Goal: Navigation & Orientation: Find specific page/section

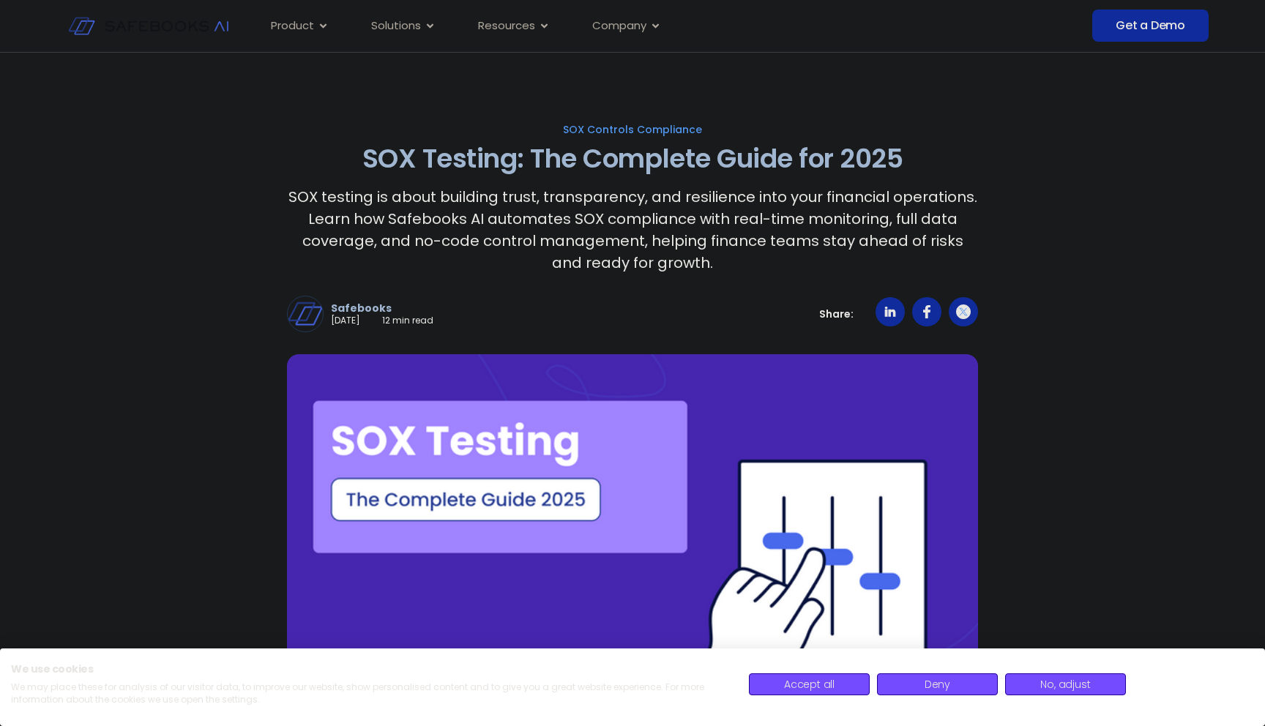
scroll to position [86, 0]
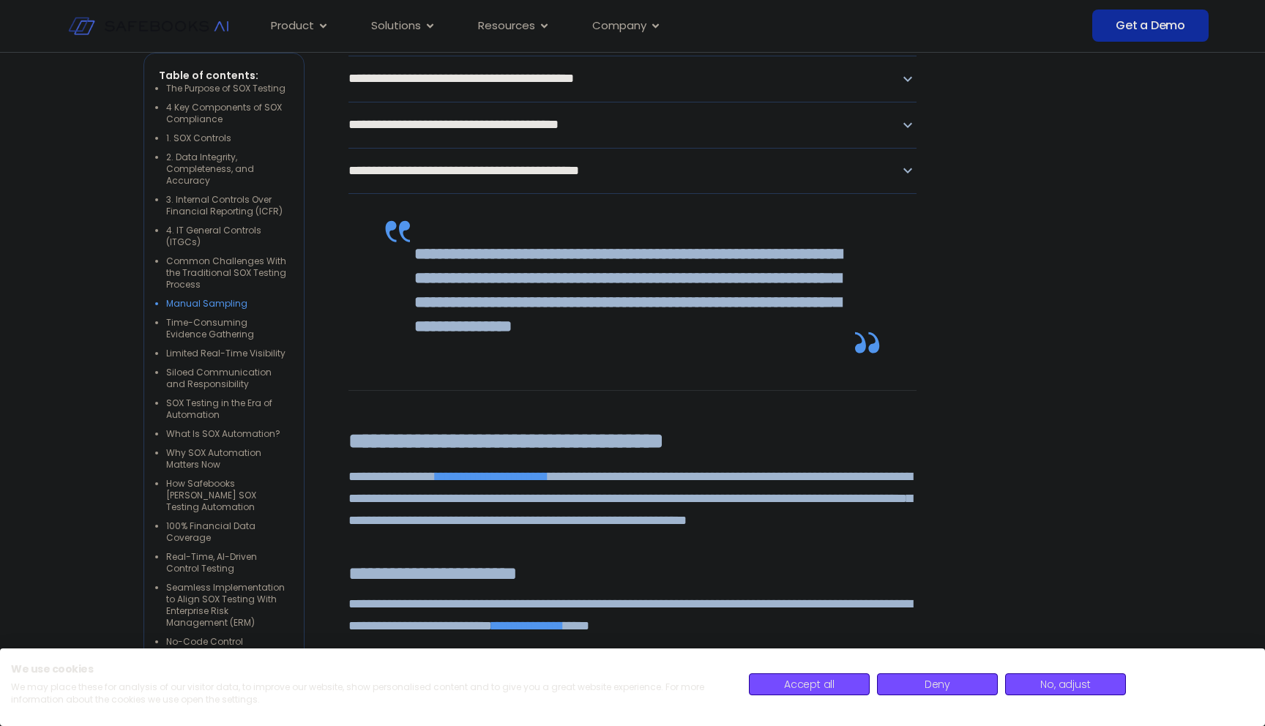
scroll to position [5163, 0]
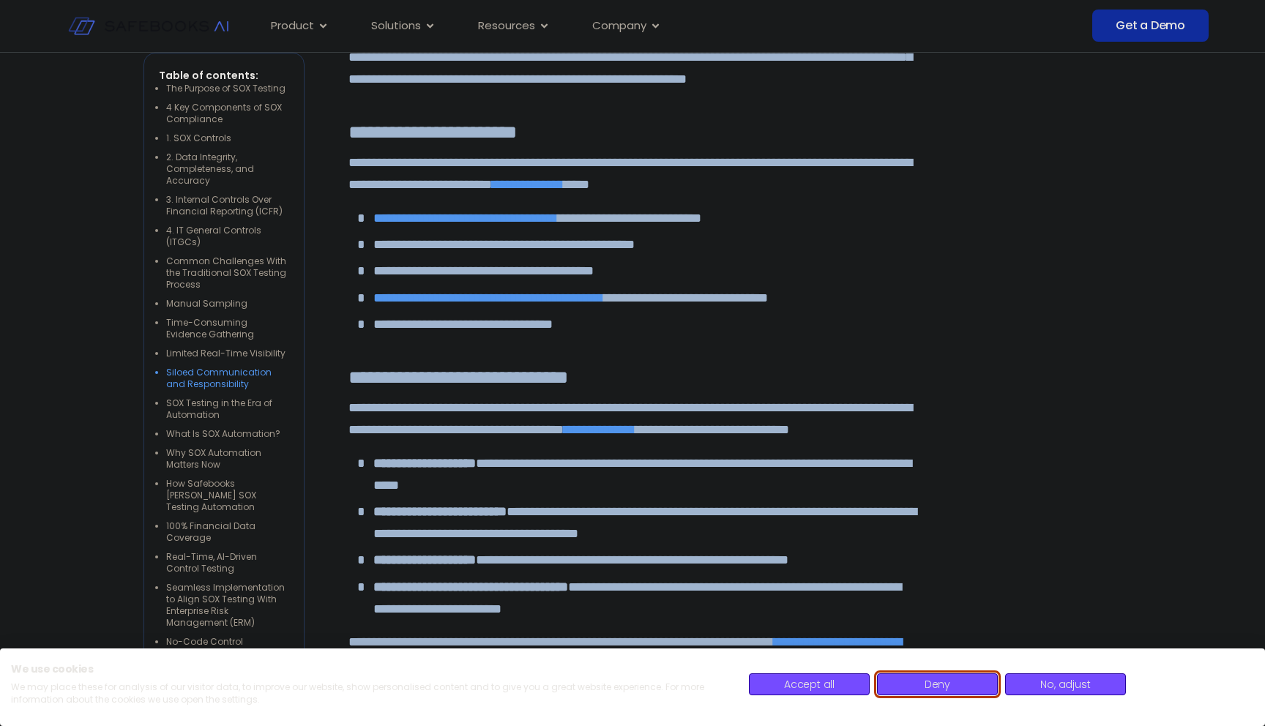
click at [956, 683] on button "Deny" at bounding box center [937, 684] width 121 height 22
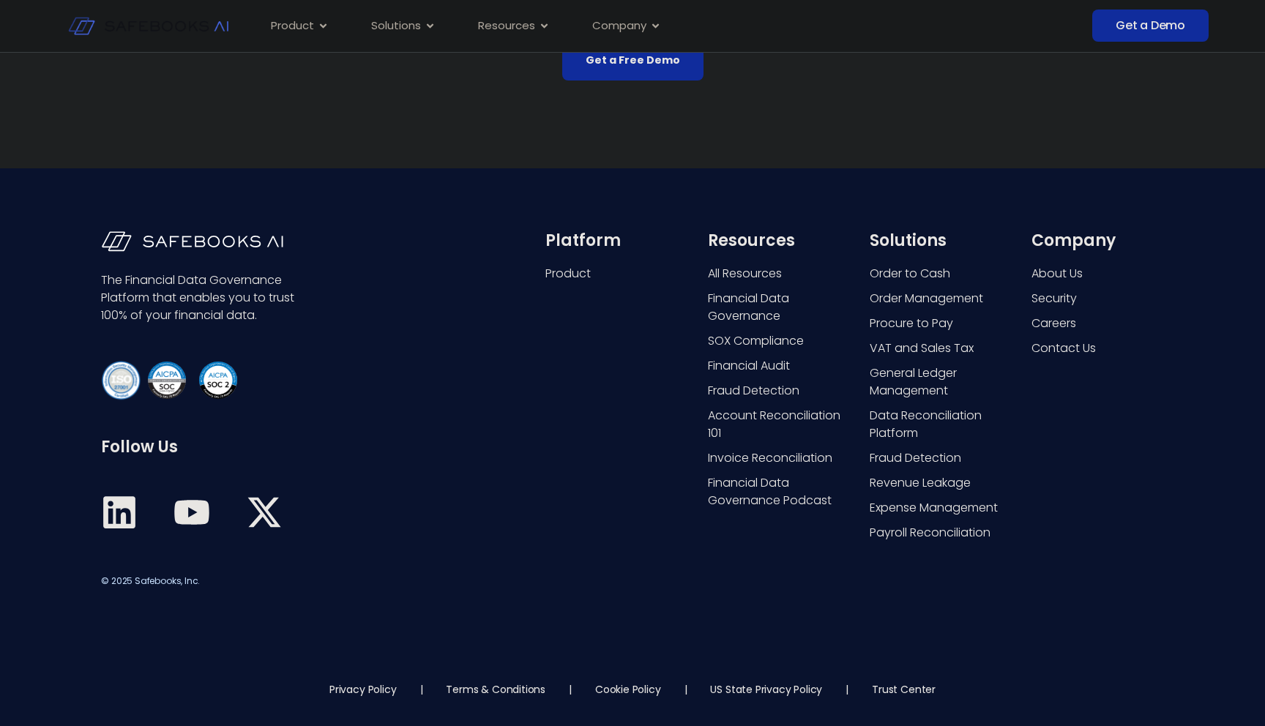
scroll to position [11997, 0]
click at [114, 507] on icon at bounding box center [119, 512] width 32 height 32
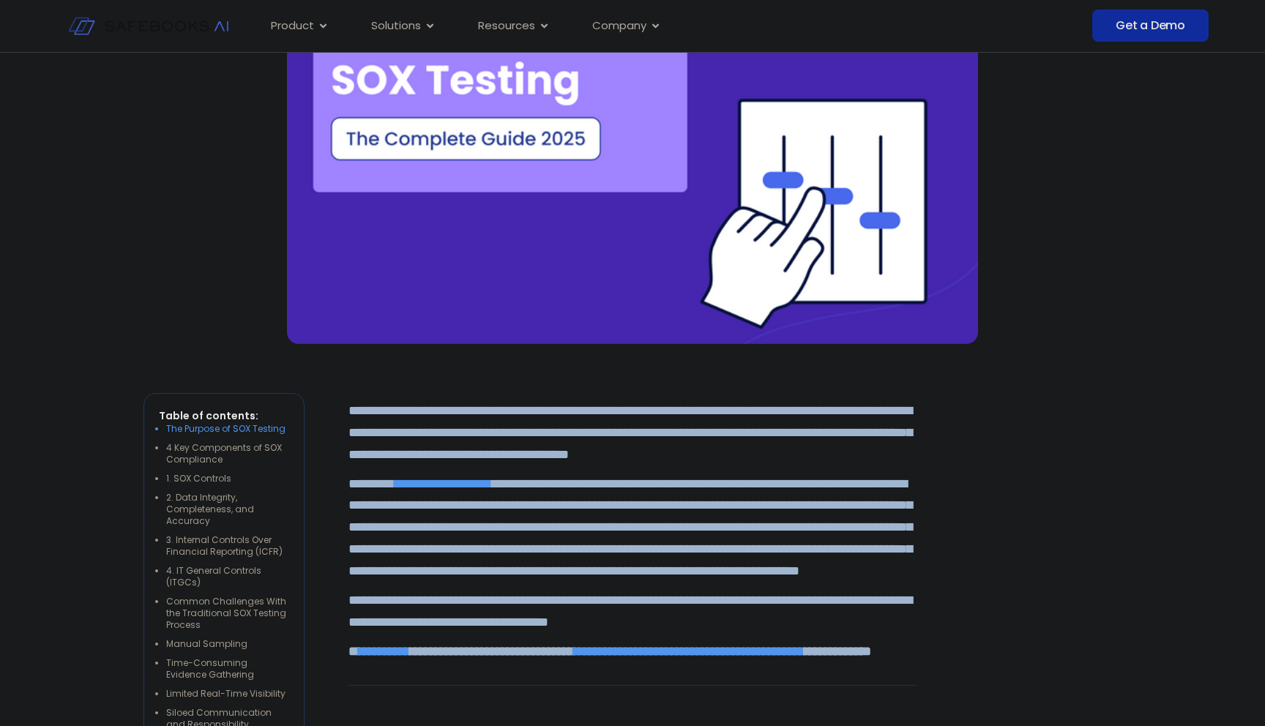
scroll to position [0, 0]
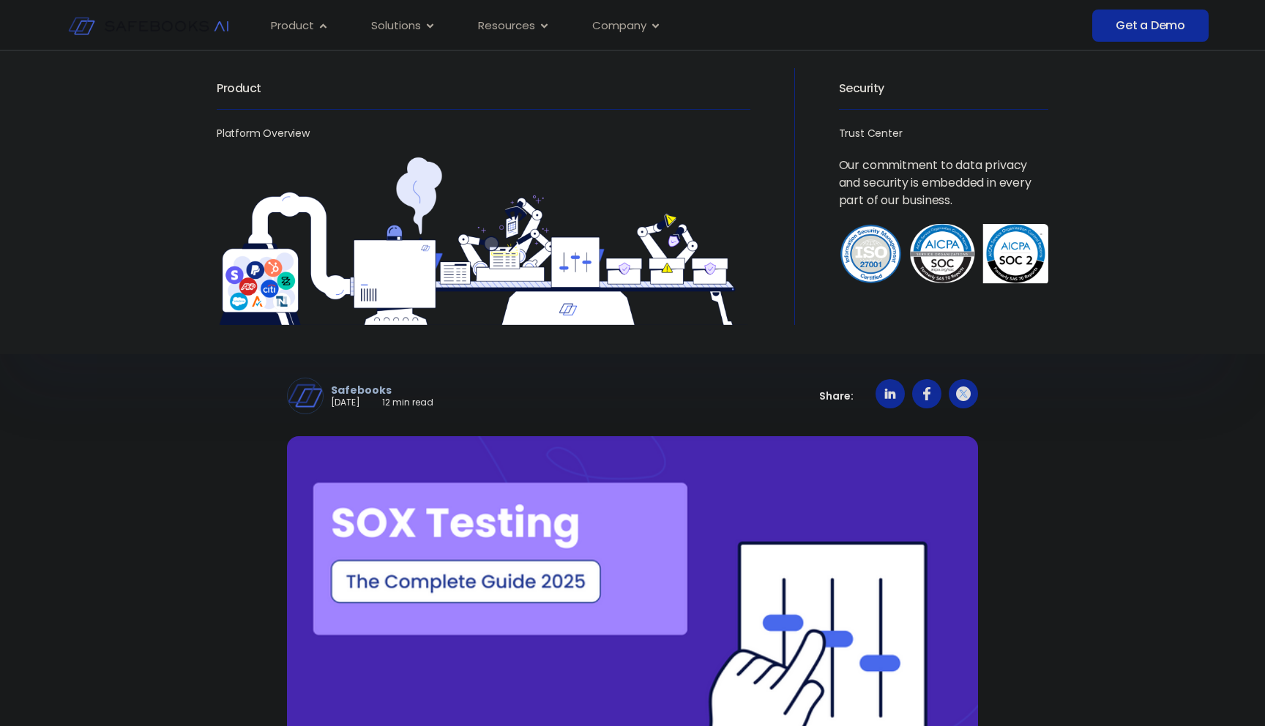
click at [231, 94] on h2 "Product" at bounding box center [484, 88] width 534 height 41
click at [251, 135] on link "Platform Overview" at bounding box center [263, 133] width 93 height 15
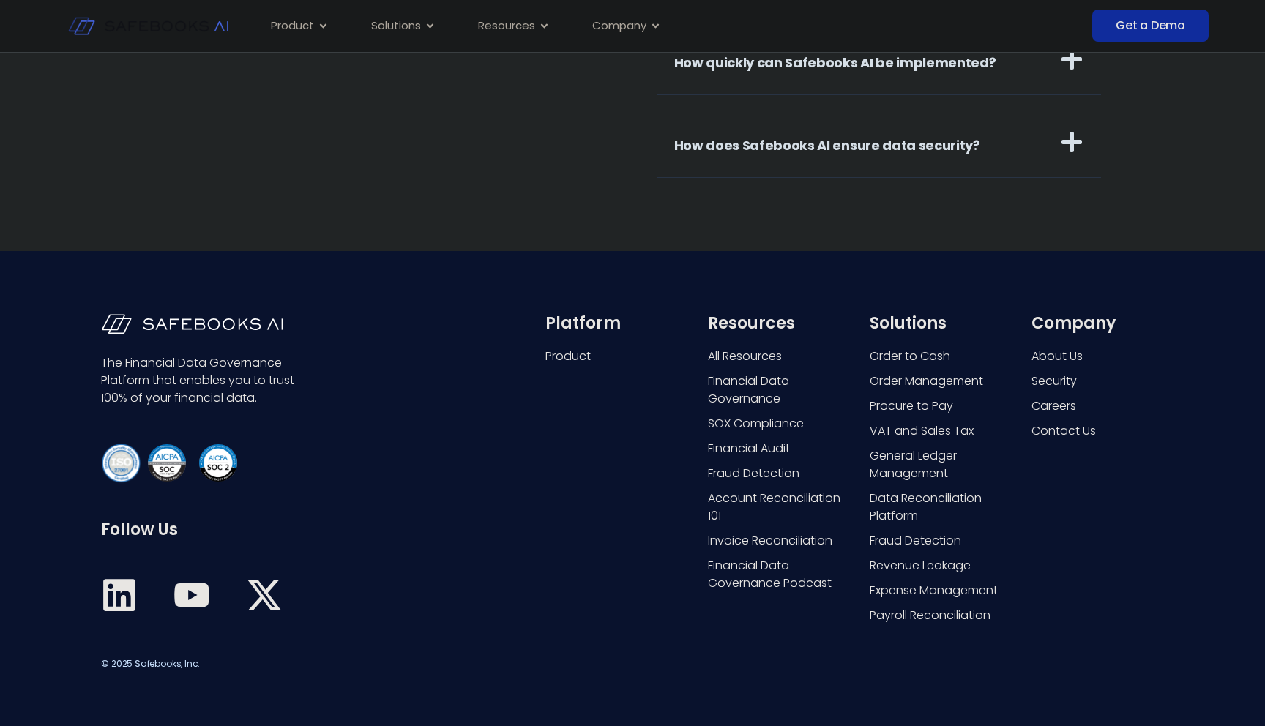
scroll to position [5606, 0]
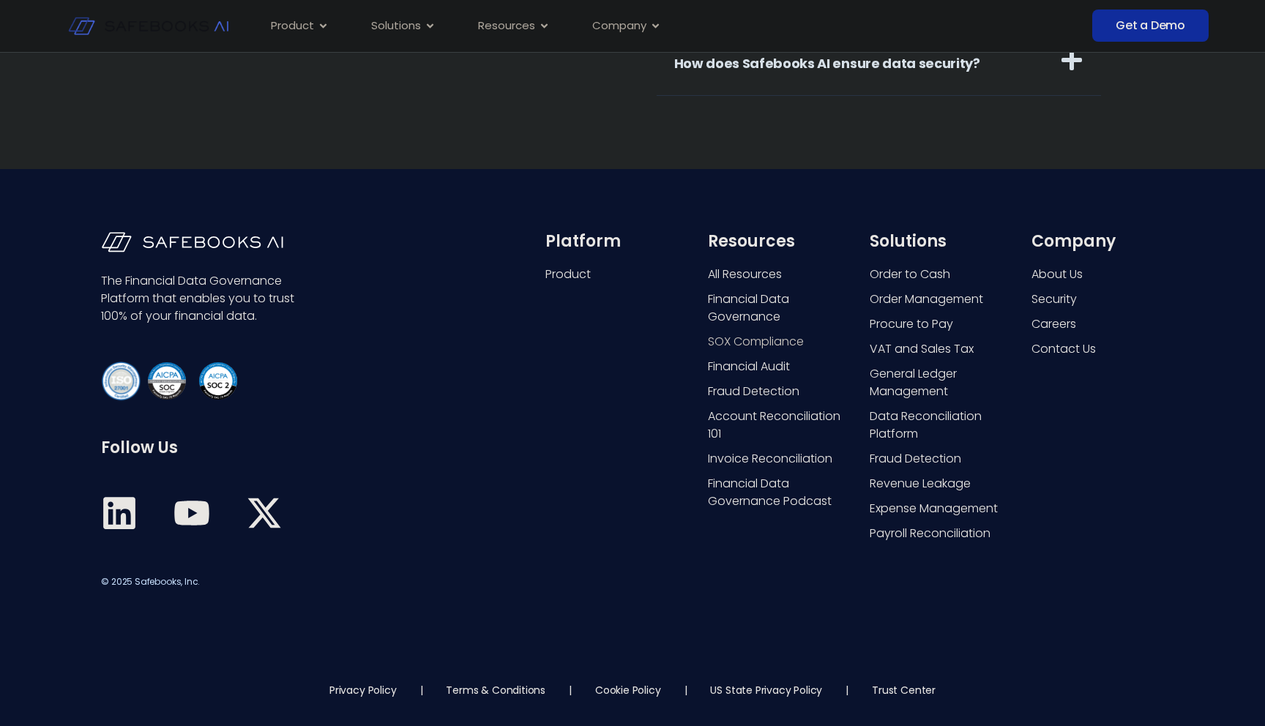
click at [746, 340] on span "SOX Compliance" at bounding box center [756, 342] width 96 height 18
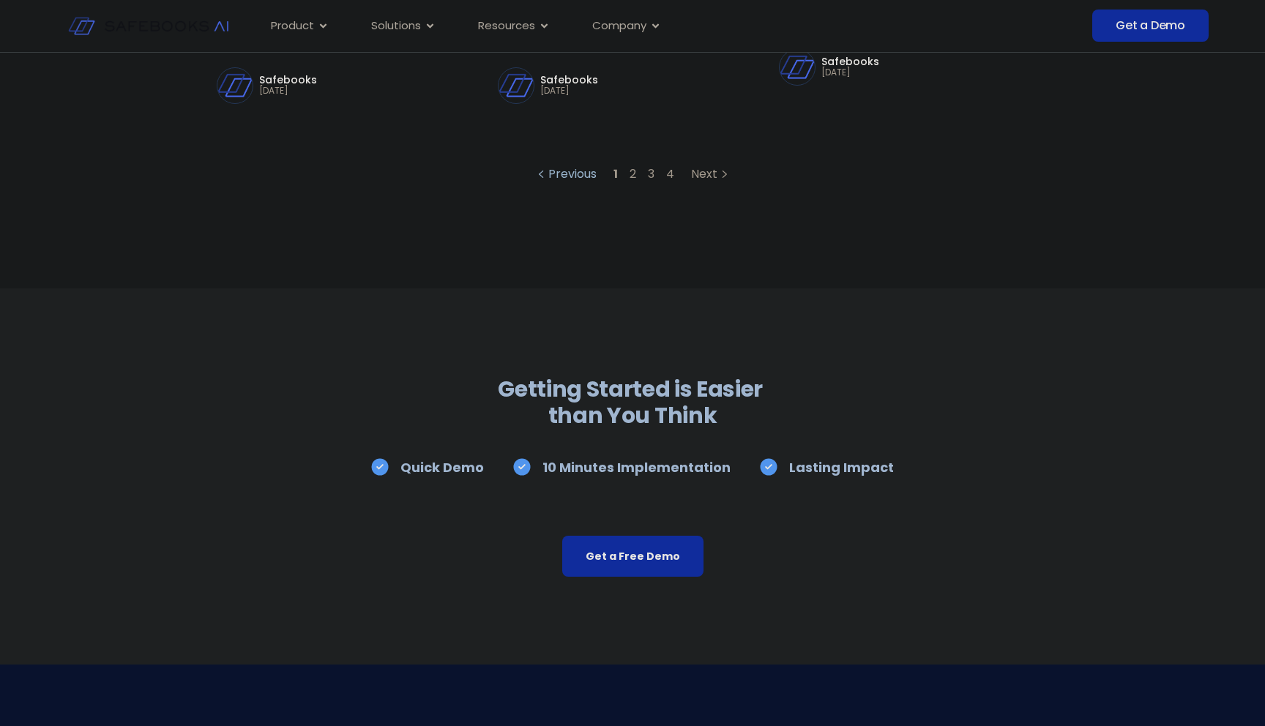
scroll to position [1541, 0]
